Goal: Task Accomplishment & Management: Use online tool/utility

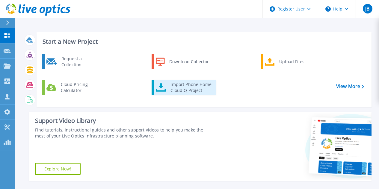
click at [167, 85] on link "Import Phone Home CloudIQ Project" at bounding box center [183, 87] width 64 height 15
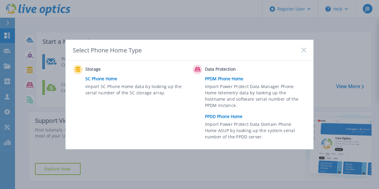
click at [216, 116] on link "PPDD Phone Home" at bounding box center [257, 116] width 104 height 9
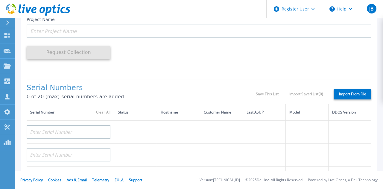
scroll to position [82, 0]
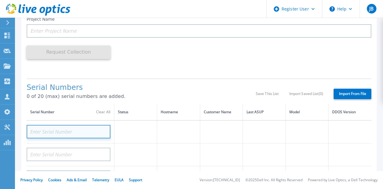
click at [64, 133] on input at bounding box center [69, 131] width 84 height 13
paste input "APX00241705757"
type input "APX00241705757"
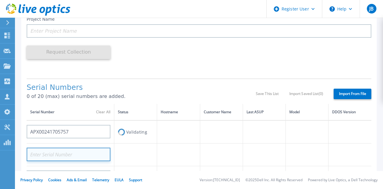
click at [57, 154] on input at bounding box center [69, 154] width 84 height 13
paste input "APX00241705757"
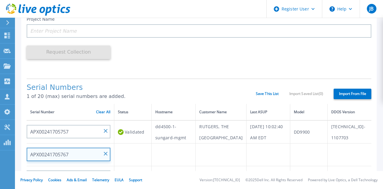
type input "APX00241705767"
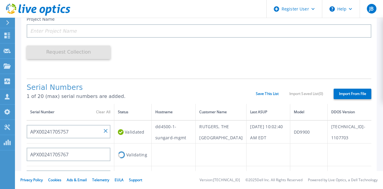
click at [137, 151] on td "Validating" at bounding box center [132, 154] width 37 height 23
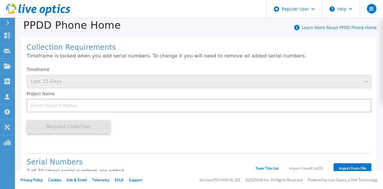
scroll to position [7, 0]
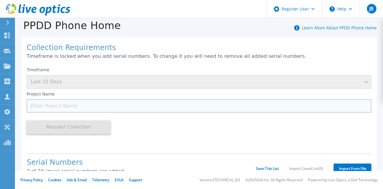
click at [116, 108] on input at bounding box center [199, 105] width 345 height 13
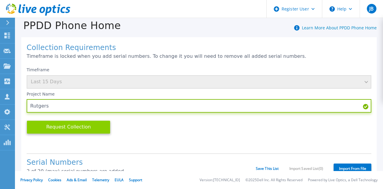
type input "Rutgers"
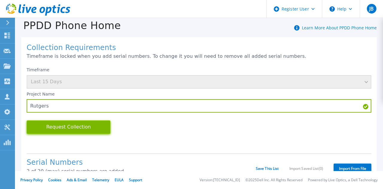
click at [85, 130] on button "Request Collection" at bounding box center [69, 126] width 84 height 13
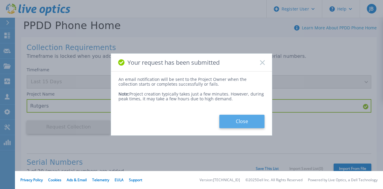
click at [249, 123] on button "Close" at bounding box center [241, 121] width 45 height 13
